Goal: Navigation & Orientation: Go to known website

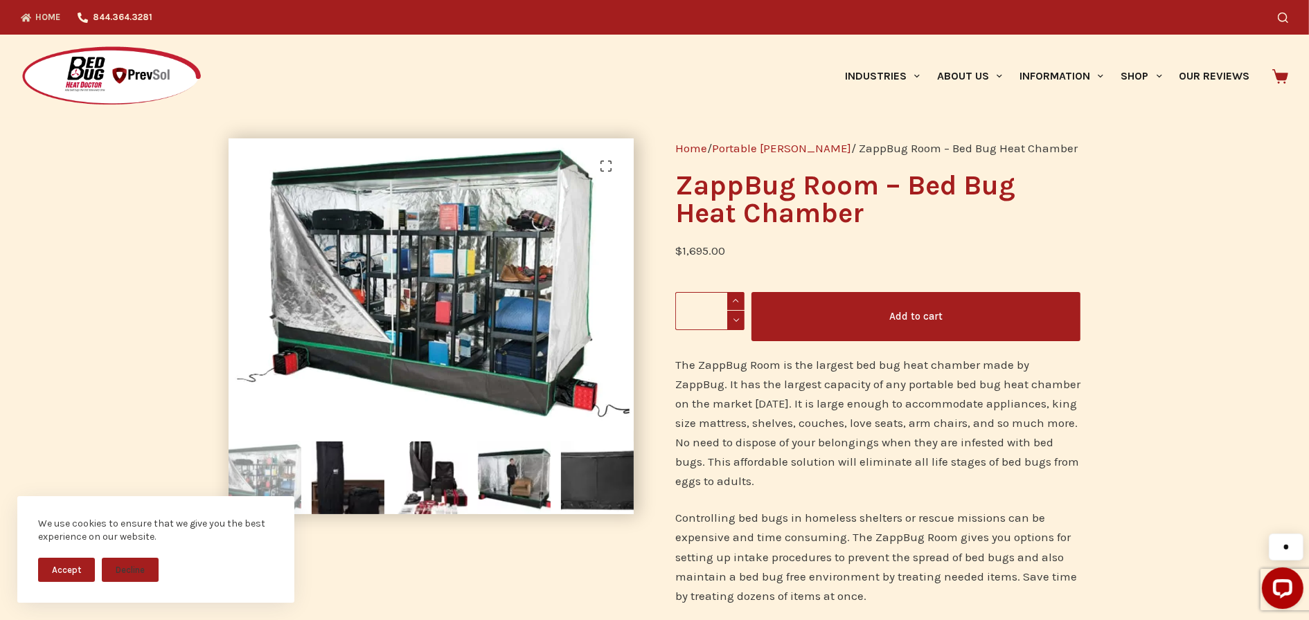
click at [69, 14] on link "Home" at bounding box center [45, 17] width 48 height 35
